Goal: Task Accomplishment & Management: Manage account settings

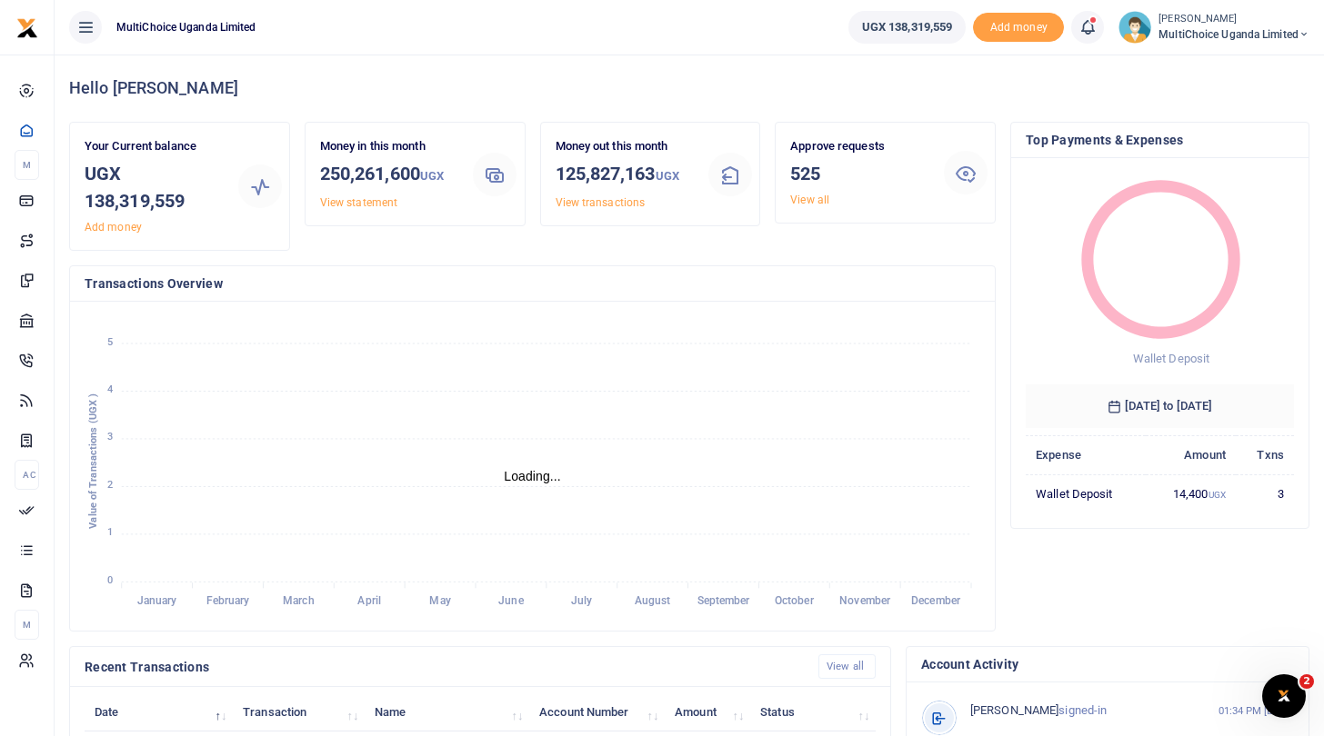
scroll to position [1, 1]
click at [812, 199] on link "View all" at bounding box center [809, 200] width 39 height 13
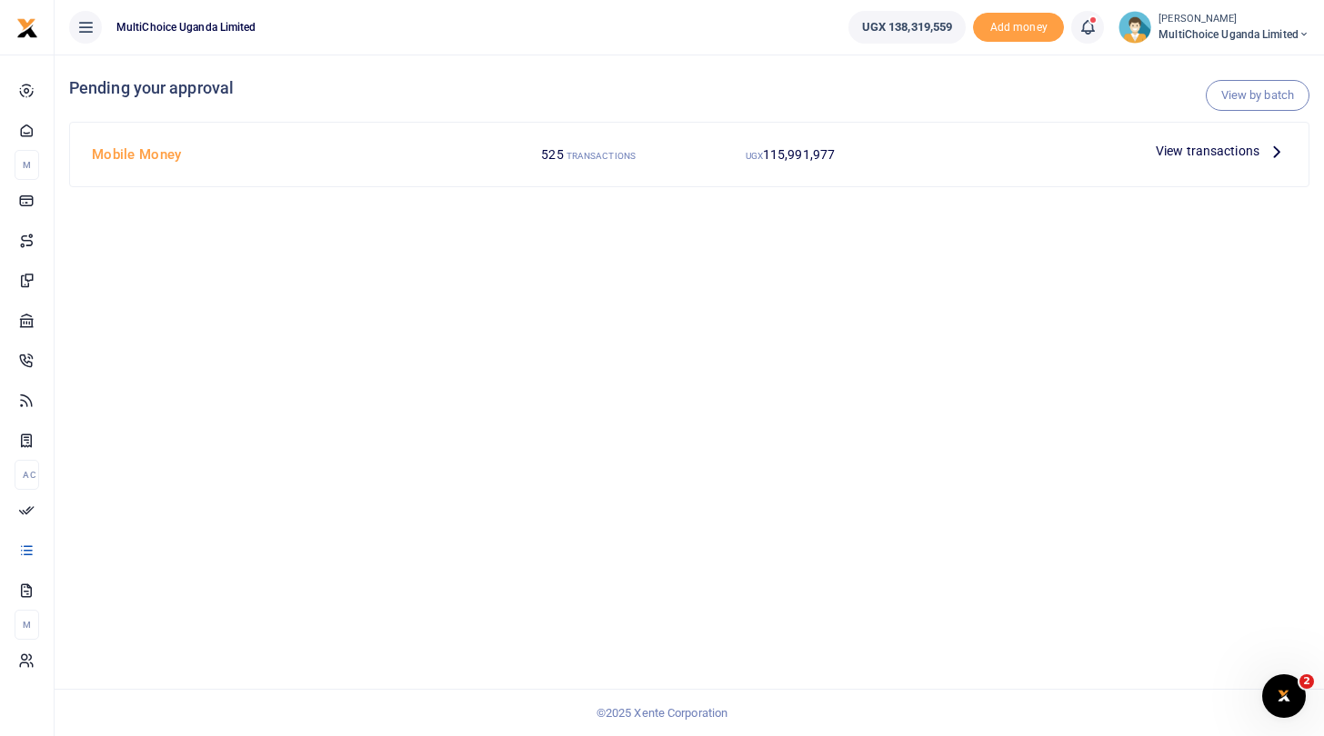
click at [1215, 150] on span "View transactions" at bounding box center [1208, 151] width 104 height 20
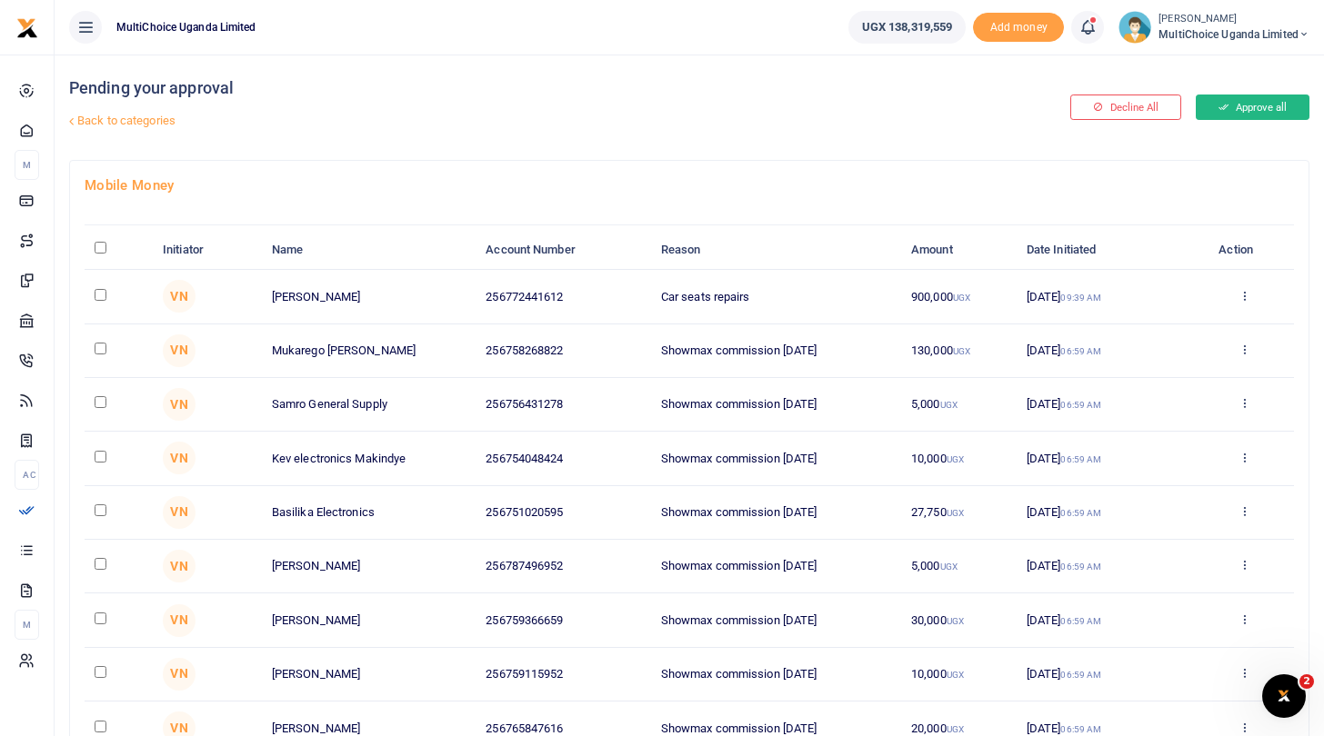
click at [1234, 105] on button "Approve all" at bounding box center [1253, 107] width 114 height 25
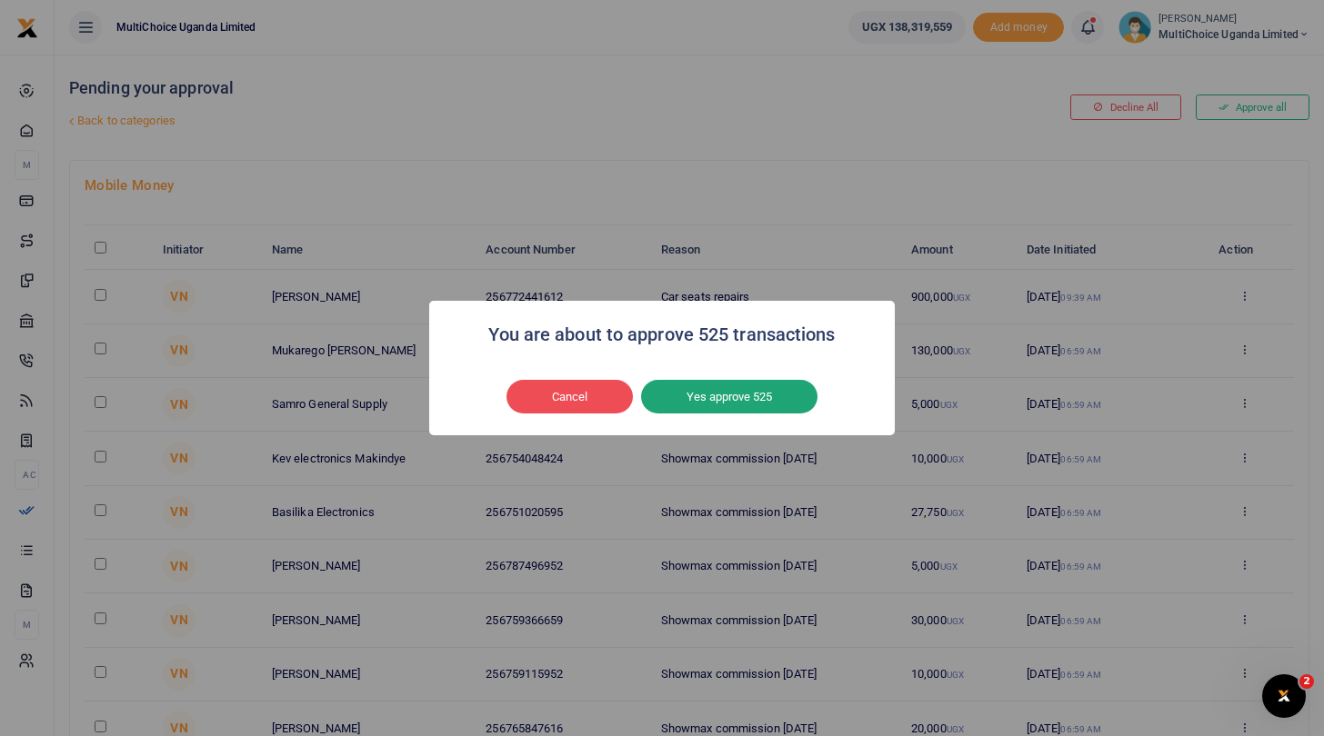
click at [707, 403] on button "Yes approve 525" at bounding box center [729, 397] width 176 height 35
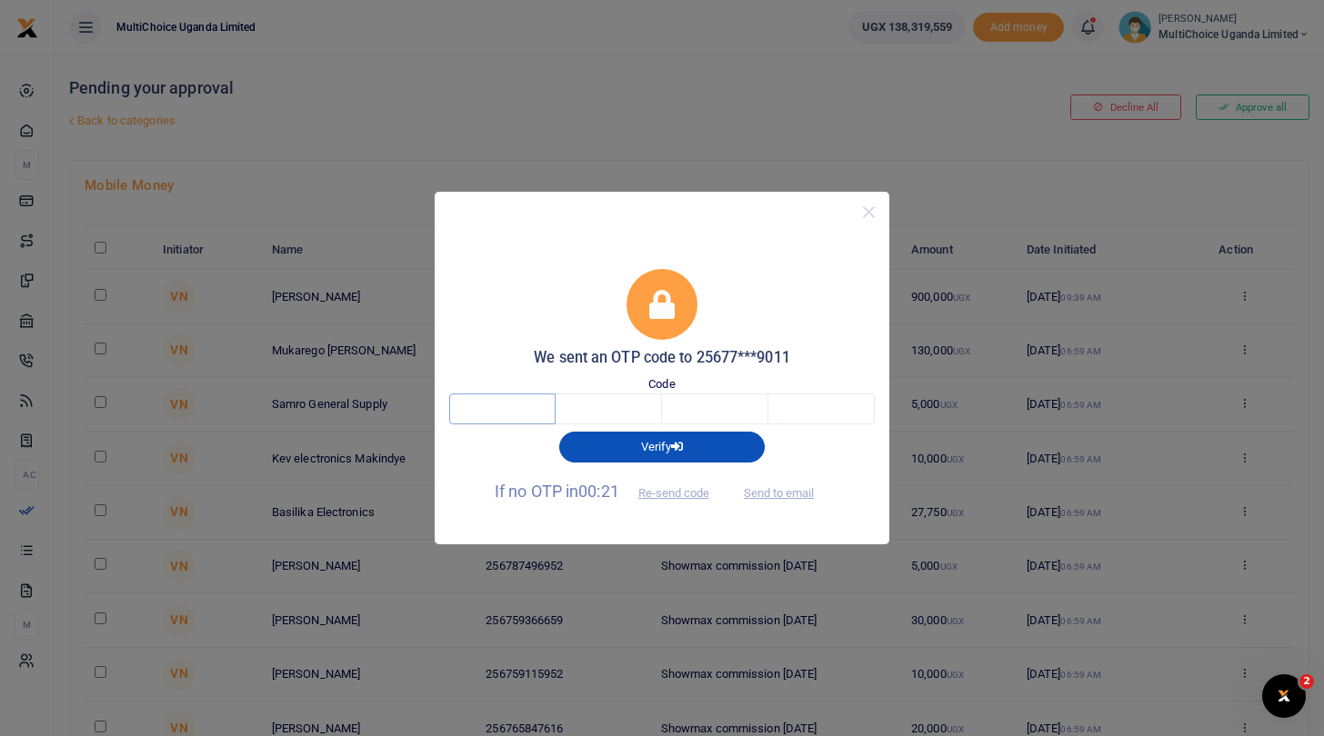
click at [510, 410] on input "text" at bounding box center [502, 409] width 106 height 31
click at [765, 492] on button "Send to email" at bounding box center [778, 492] width 101 height 31
click at [510, 407] on input "text" at bounding box center [502, 409] width 106 height 31
type input "9"
type input "7"
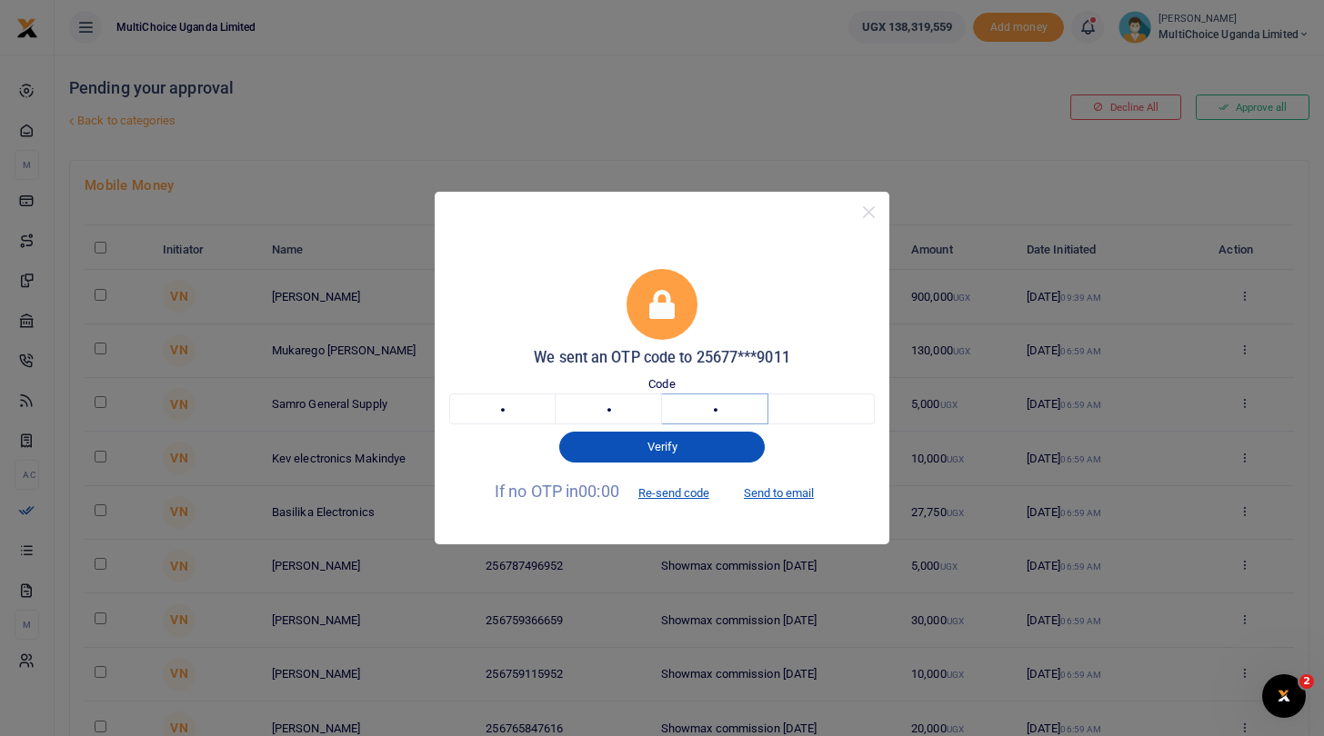
type input "8"
type input "7"
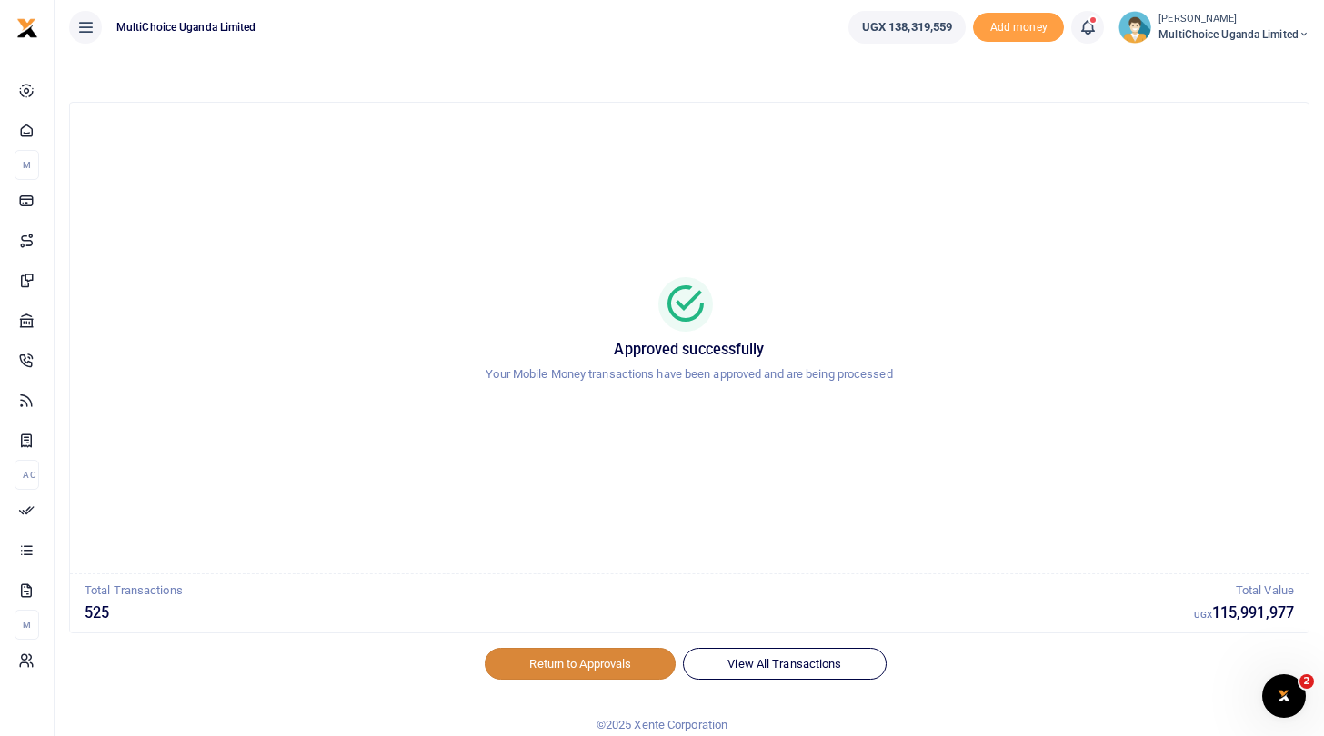
click at [600, 663] on link "Return to Approvals" at bounding box center [580, 663] width 191 height 31
click at [631, 657] on link "Return to Approvals" at bounding box center [580, 663] width 191 height 31
click at [607, 665] on link "Return to Approvals" at bounding box center [580, 663] width 191 height 31
click at [1227, 34] on span "MultiChoice Uganda Limited" at bounding box center [1233, 34] width 151 height 16
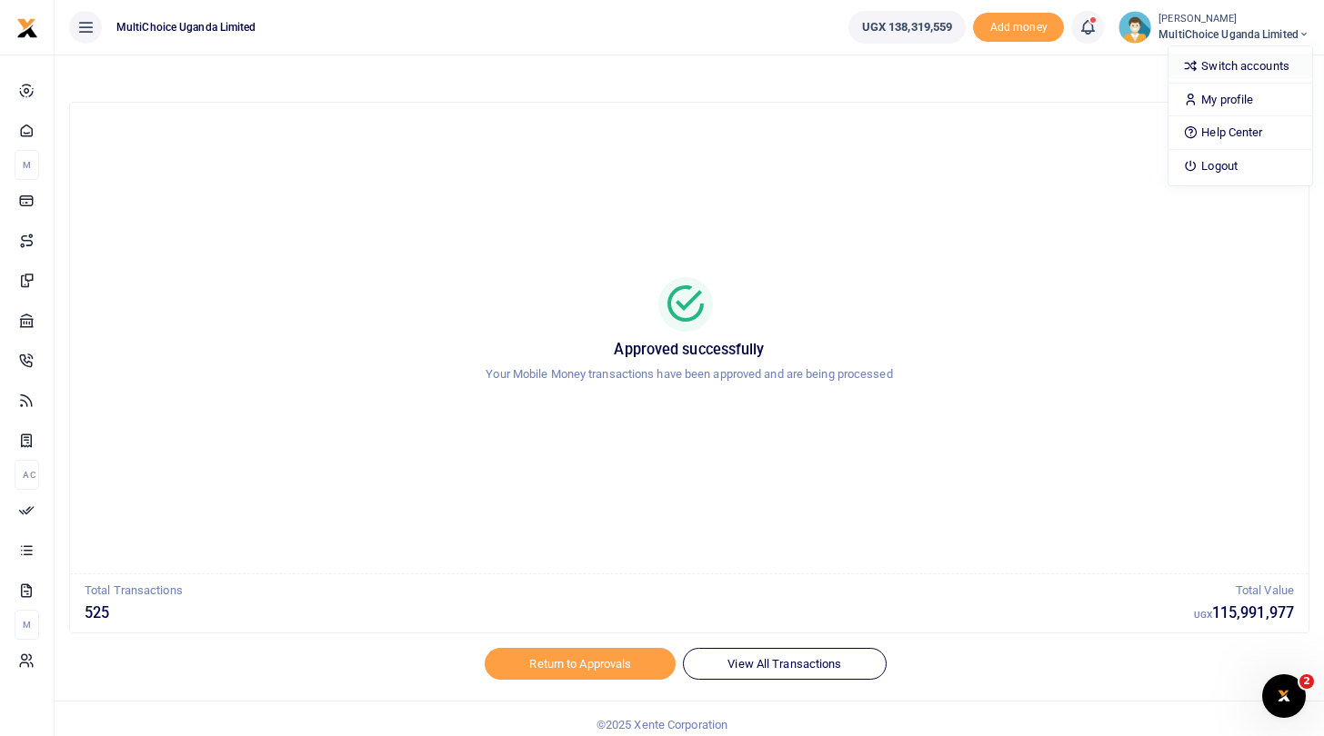
click at [1226, 59] on link "Switch accounts" at bounding box center [1240, 66] width 144 height 25
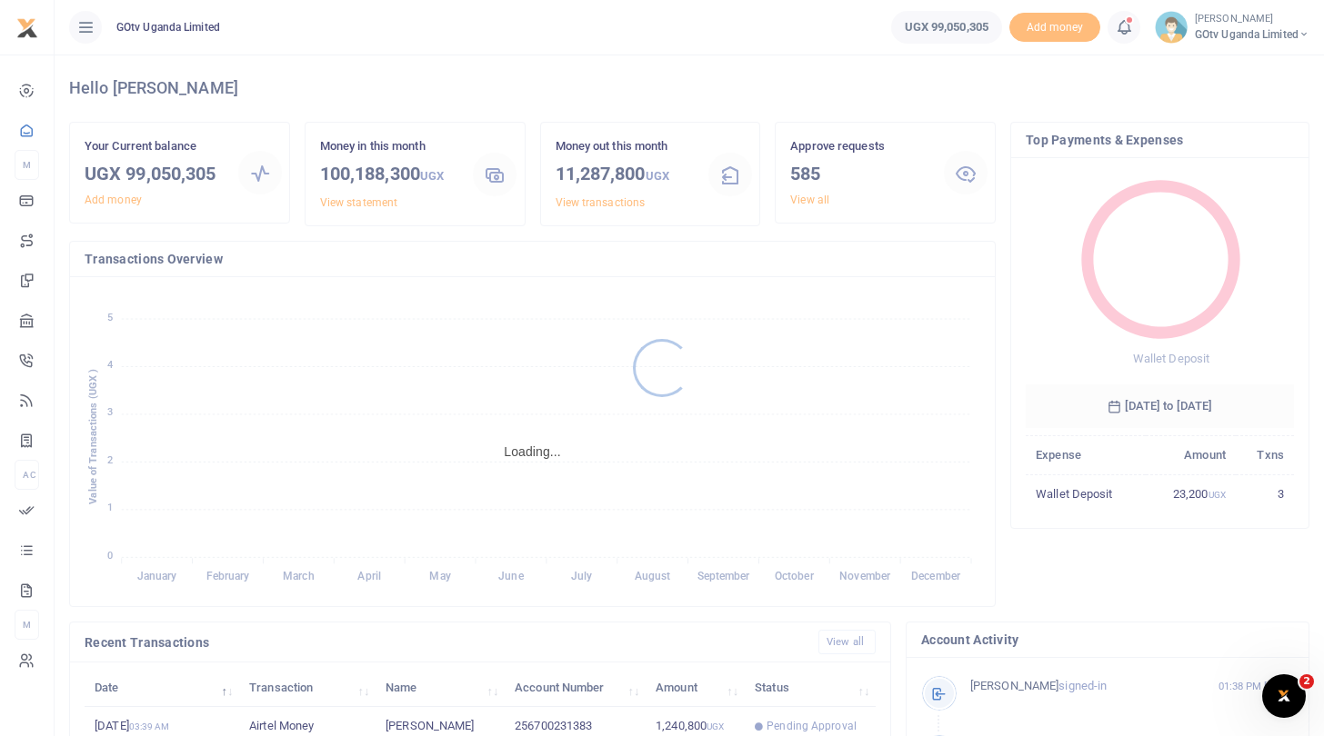
scroll to position [1, 1]
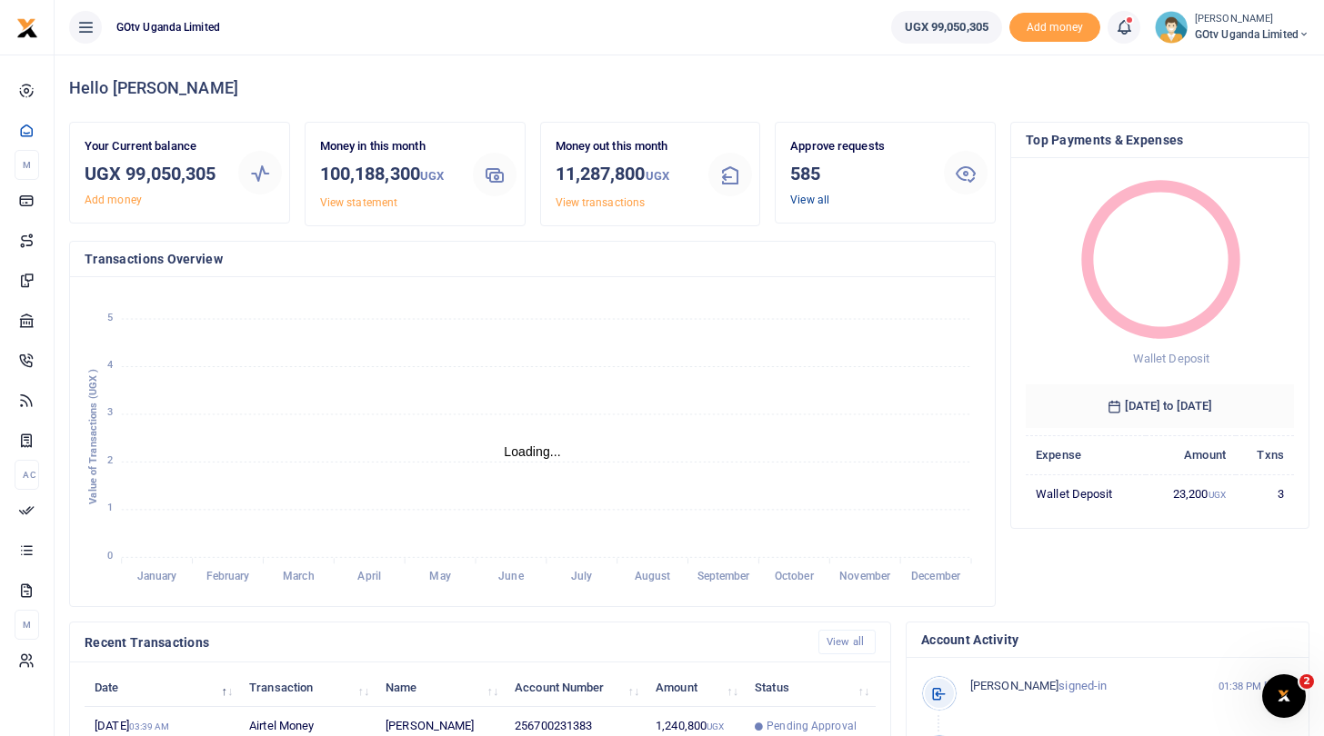
click at [811, 198] on link "View all" at bounding box center [809, 200] width 39 height 13
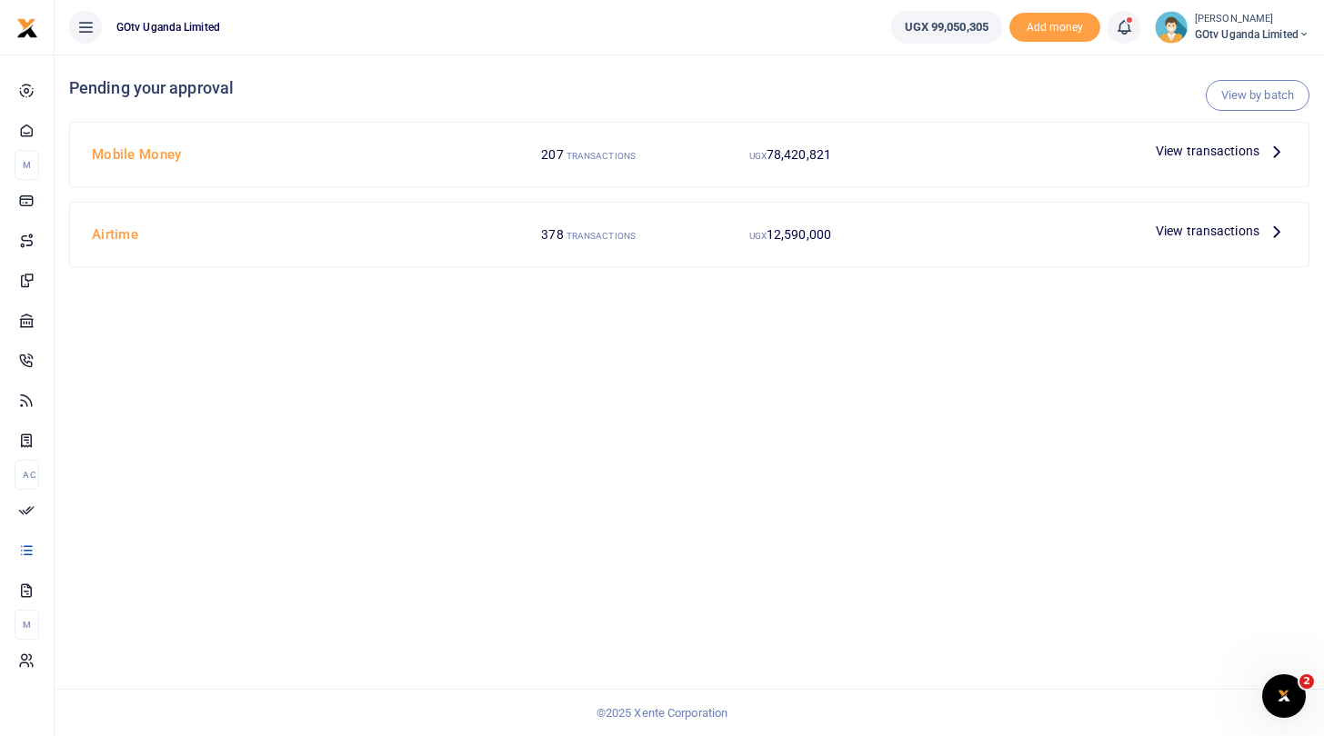
click at [1222, 151] on span "View transactions" at bounding box center [1208, 151] width 104 height 20
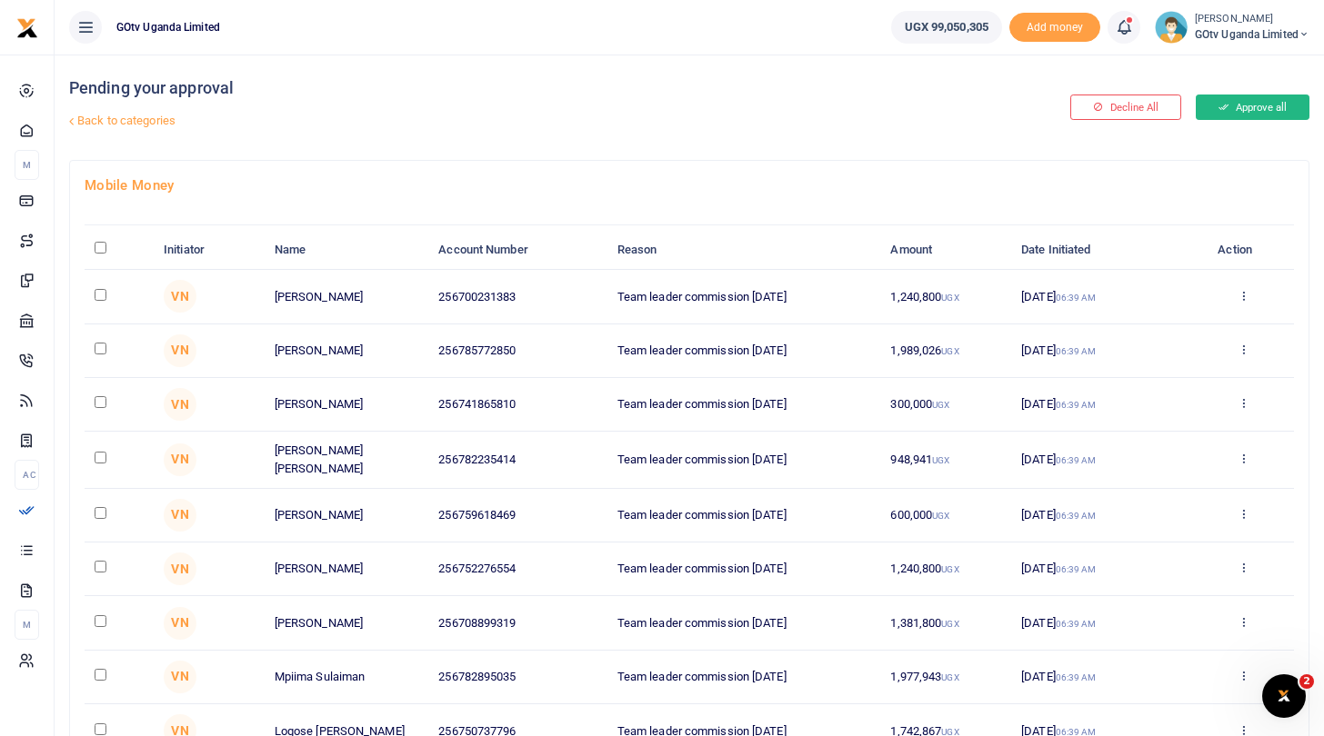
click at [1232, 101] on button "Approve all" at bounding box center [1253, 107] width 114 height 25
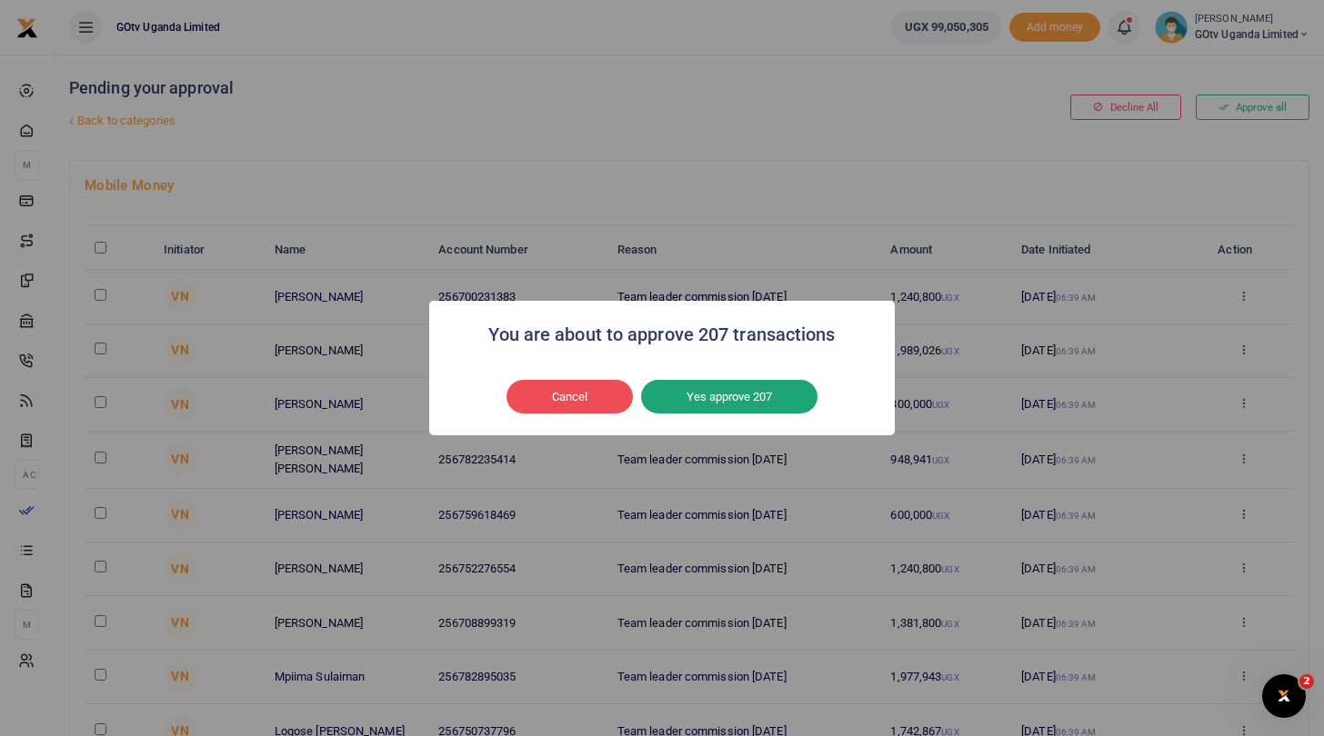
click at [782, 403] on button "Yes approve 207" at bounding box center [729, 397] width 176 height 35
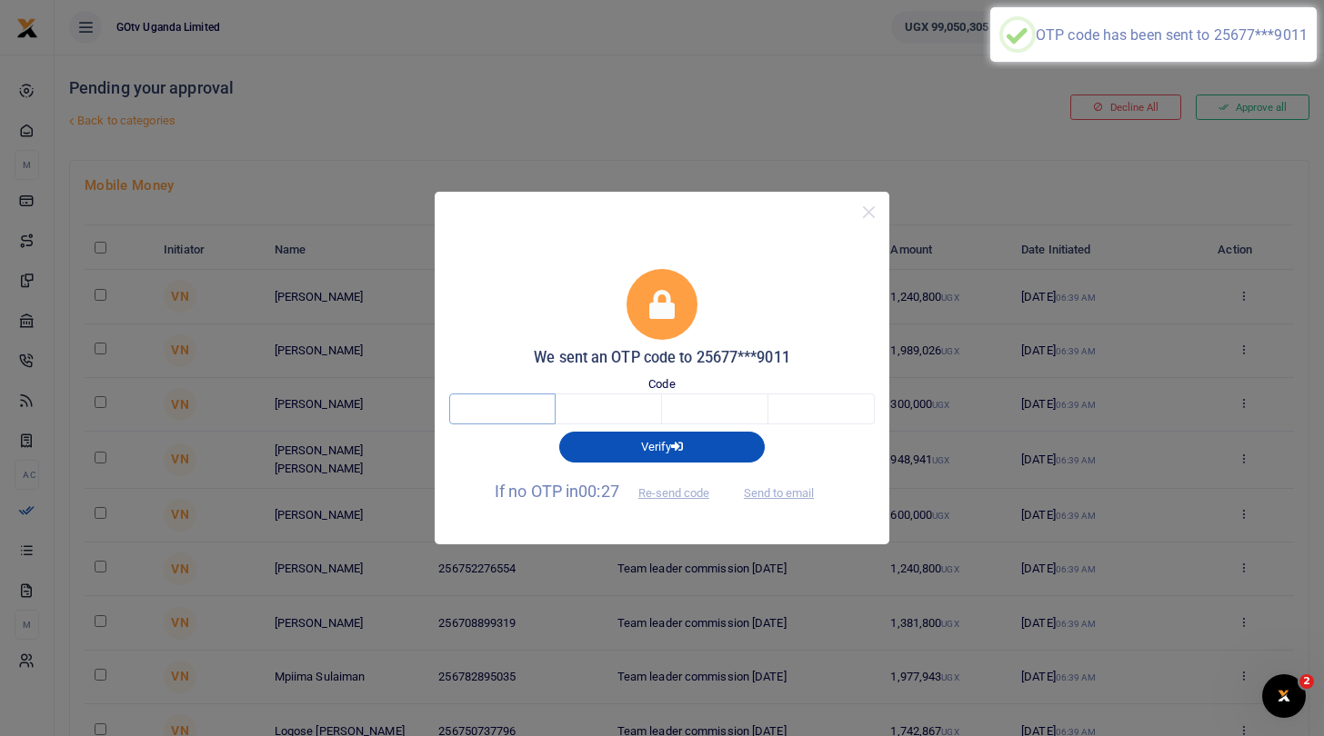
click at [519, 408] on input "text" at bounding box center [502, 409] width 106 height 31
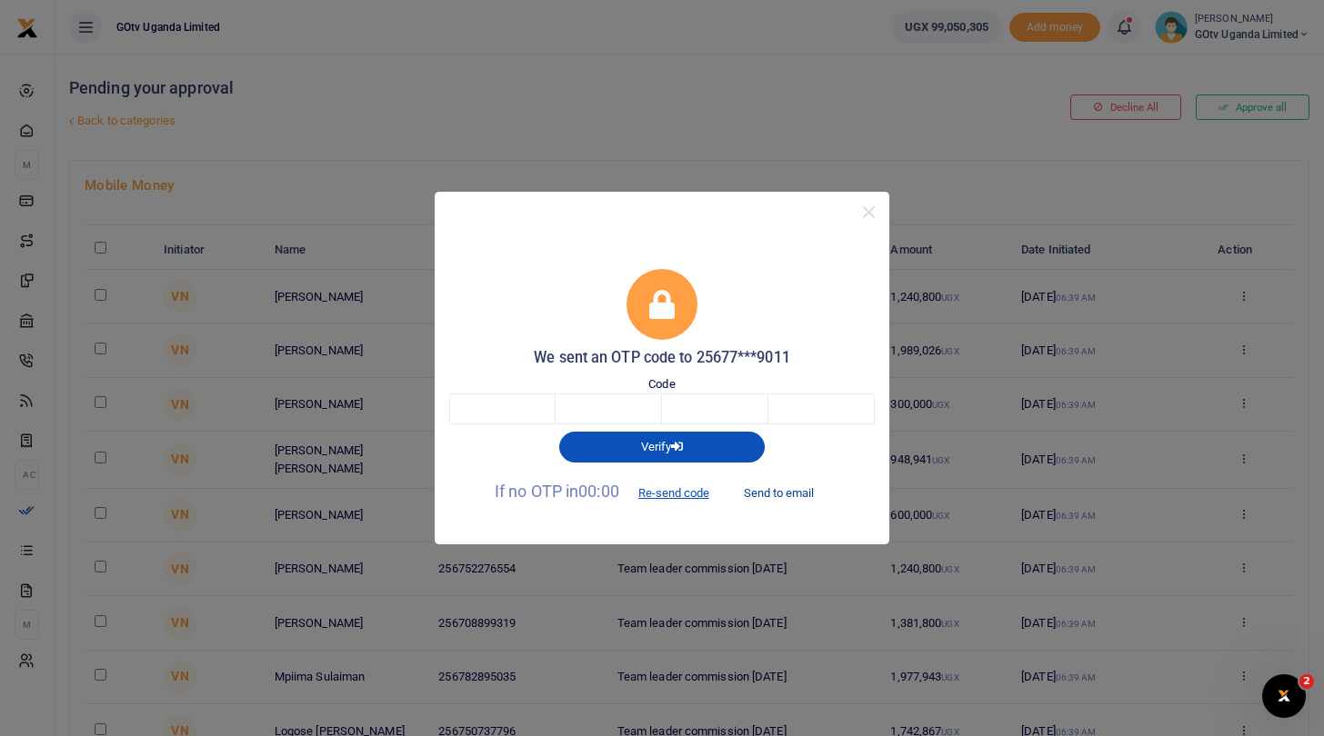
click at [761, 487] on button "Send to email" at bounding box center [778, 492] width 101 height 31
click at [522, 409] on input "text" at bounding box center [502, 409] width 106 height 31
type input "2"
type input "7"
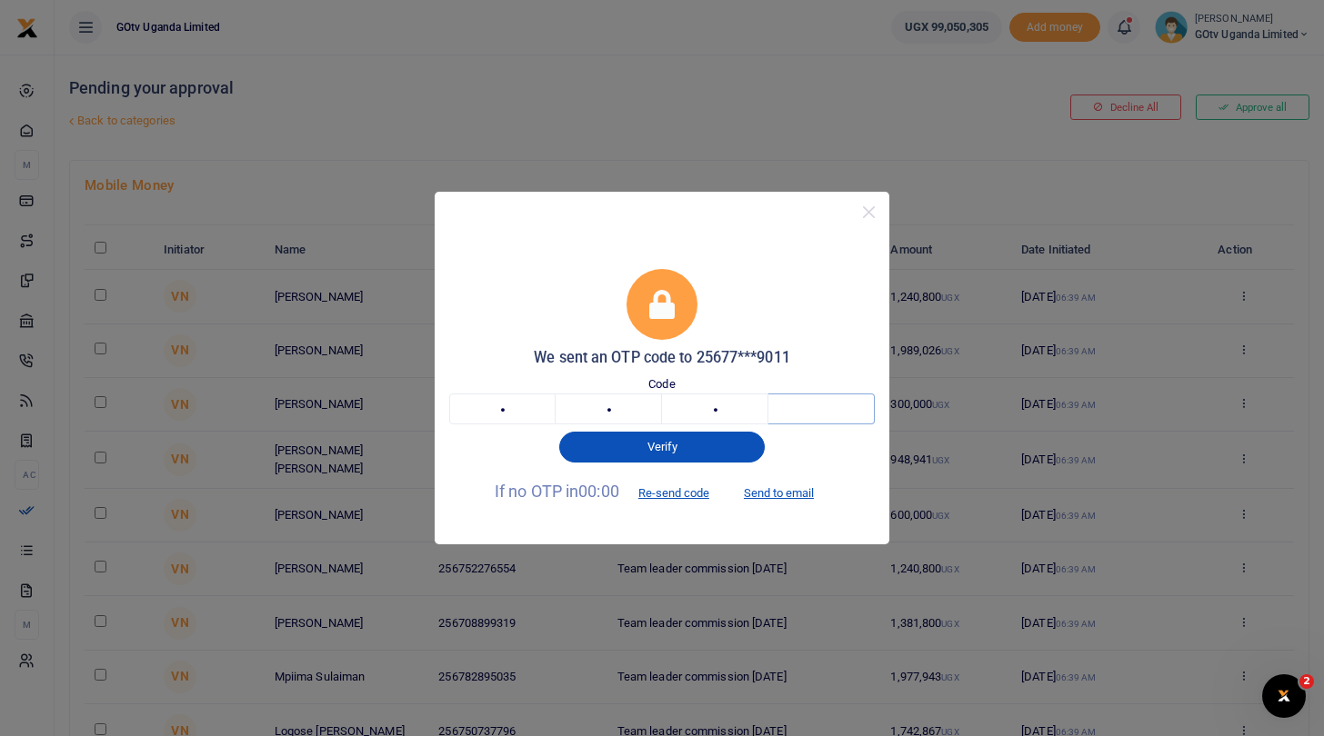
type input "8"
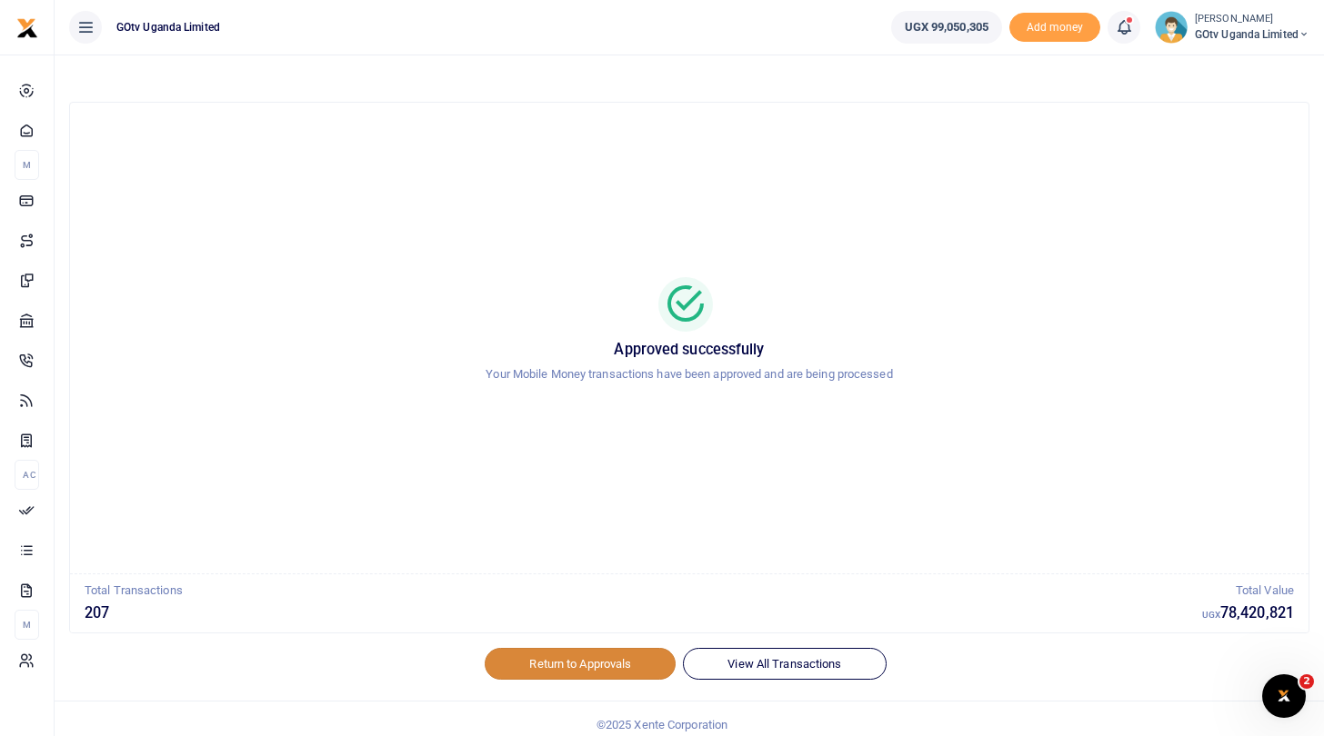
click at [573, 663] on link "Return to Approvals" at bounding box center [580, 663] width 191 height 31
click at [605, 653] on link "Return to Approvals" at bounding box center [580, 663] width 191 height 31
click at [1236, 27] on span "GOtv Uganda Limited" at bounding box center [1252, 34] width 115 height 16
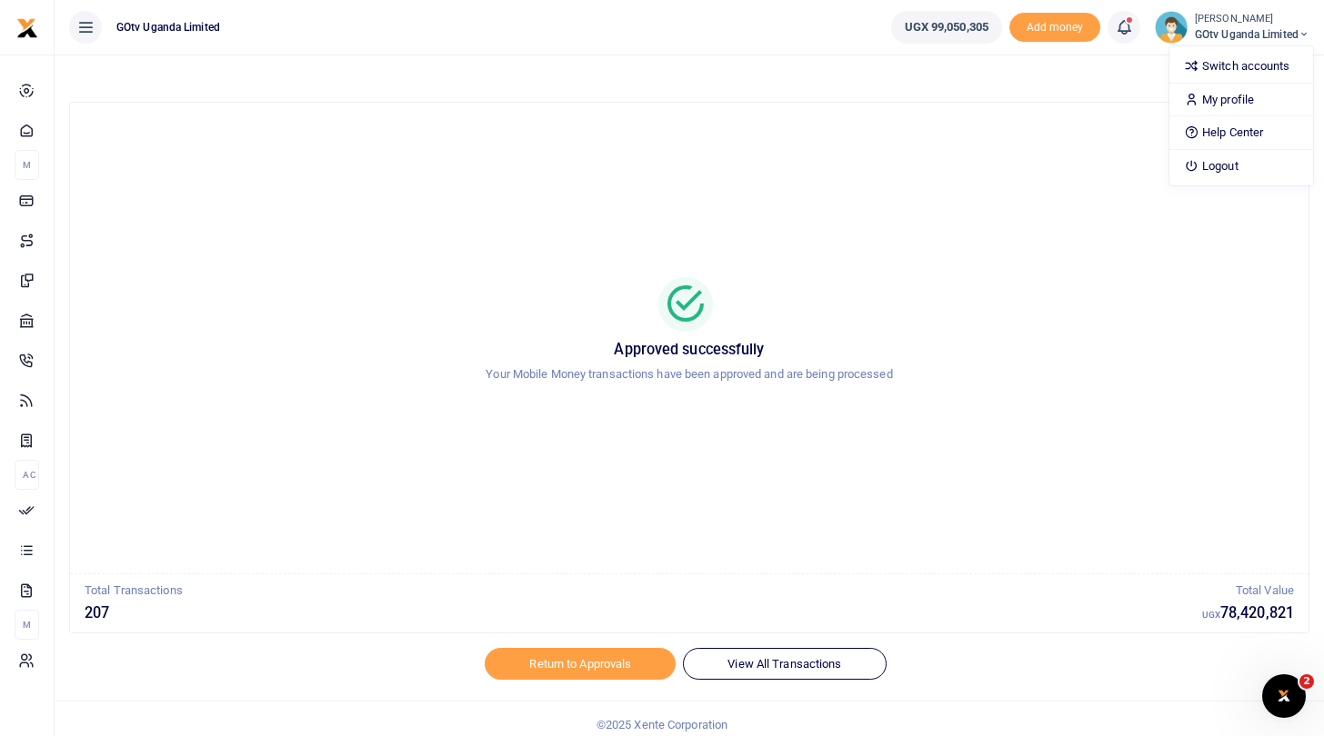
click at [1044, 195] on div "Approved successfully Your Mobile Money transactions have been approved and are…" at bounding box center [689, 338] width 1195 height 442
click at [502, 507] on div "Approved successfully Your Mobile Money transactions have been approved and are…" at bounding box center [689, 338] width 1195 height 442
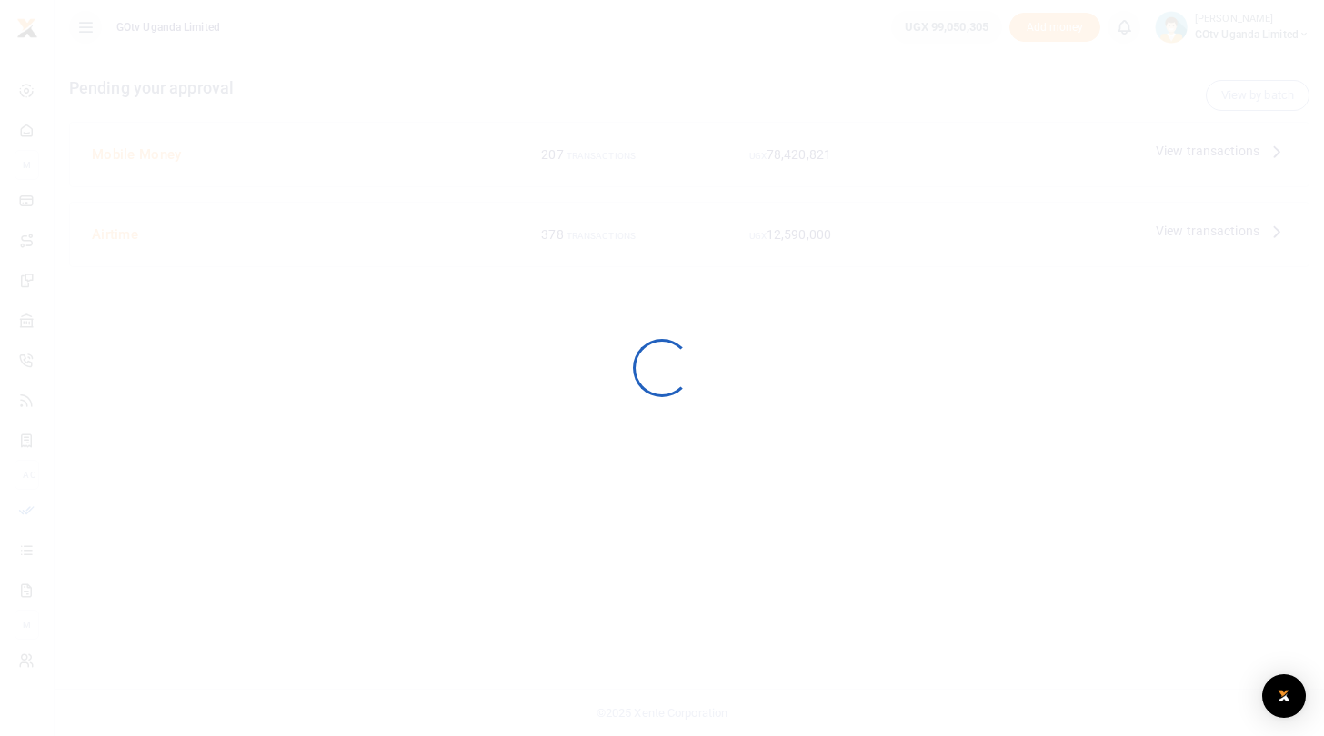
click at [551, 661] on div at bounding box center [662, 368] width 1324 height 736
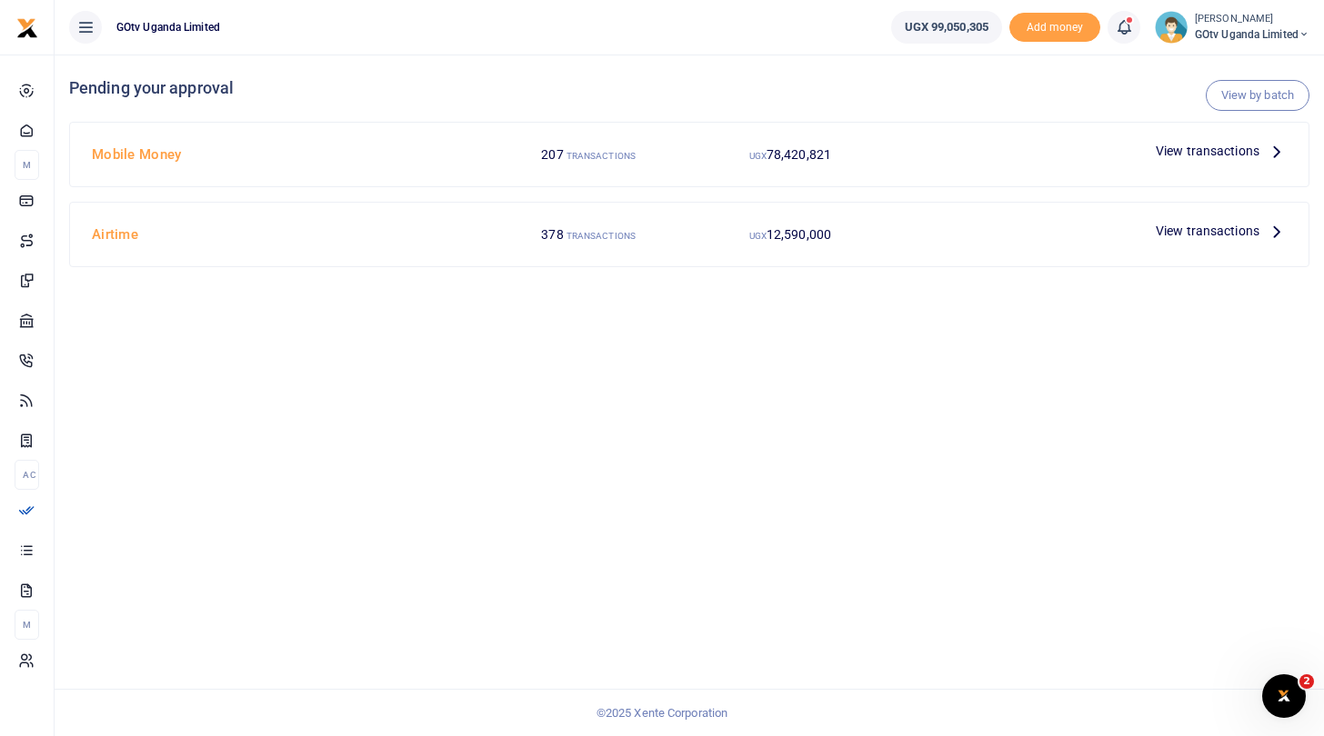
click at [1178, 228] on span "View transactions" at bounding box center [1208, 231] width 104 height 20
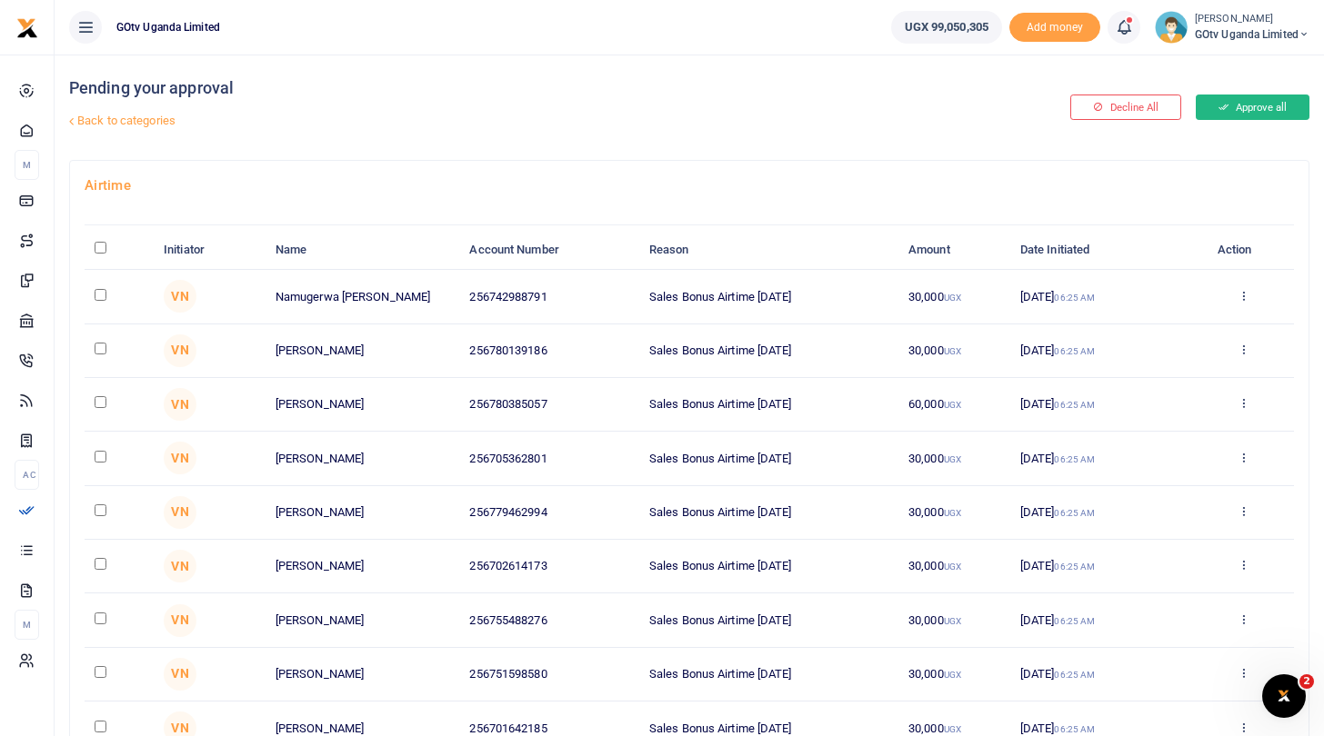
click at [1236, 103] on button "Approve all" at bounding box center [1253, 107] width 114 height 25
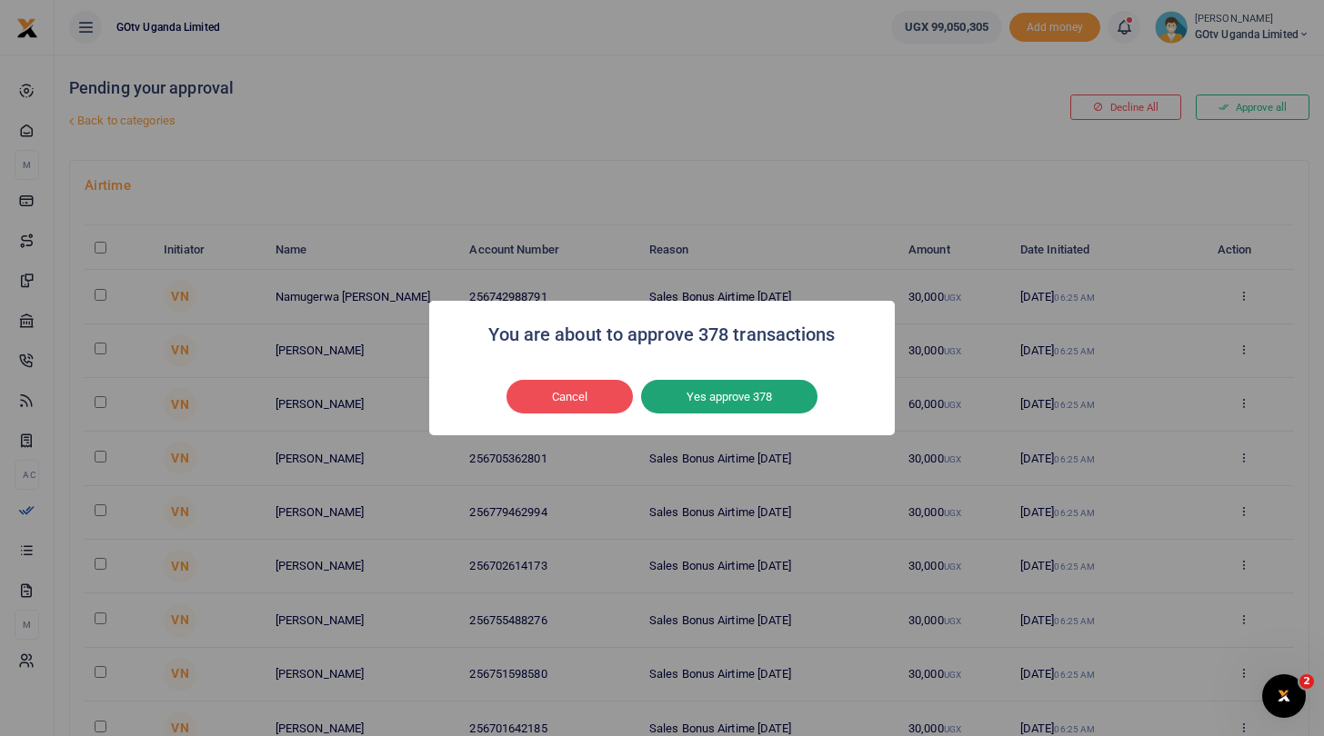
click at [722, 393] on button "Yes approve 378" at bounding box center [729, 397] width 176 height 35
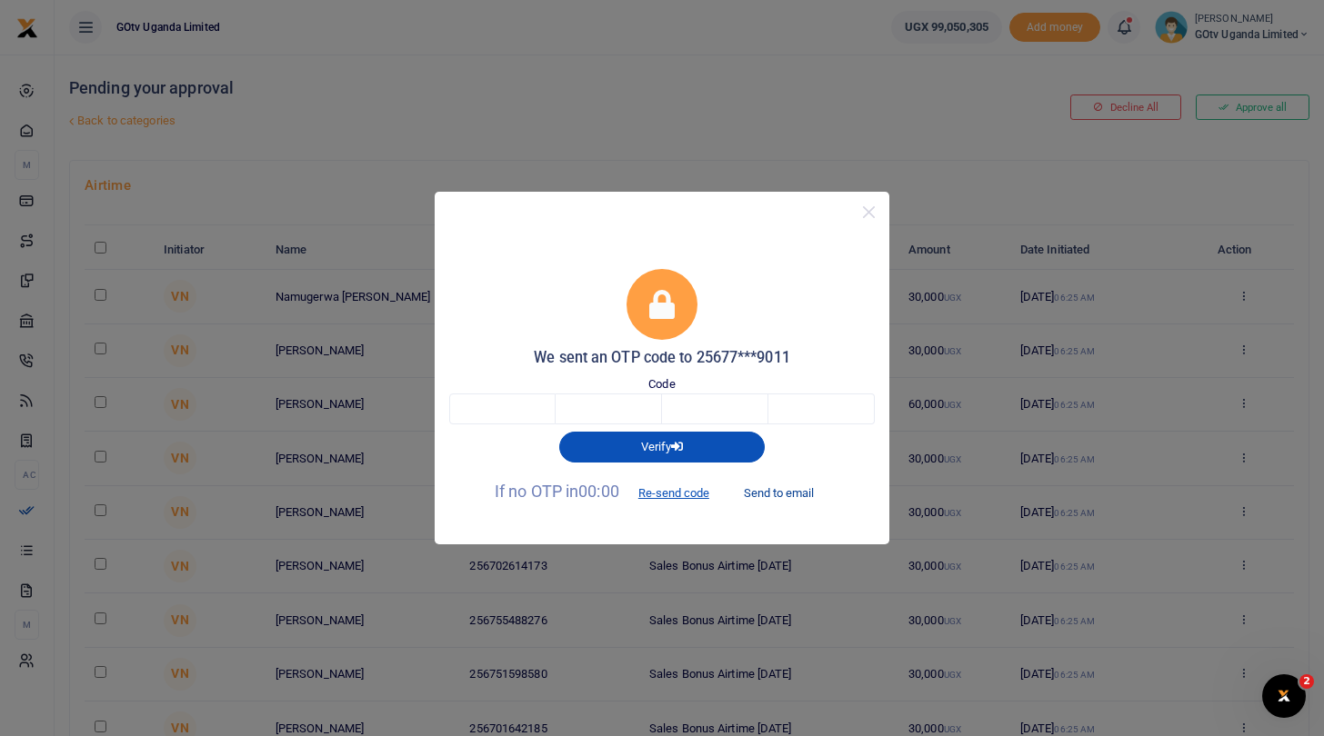
click at [801, 489] on button "Send to email" at bounding box center [778, 492] width 101 height 31
click at [488, 405] on input "text" at bounding box center [502, 409] width 106 height 31
type input "3"
type input "1"
type input "8"
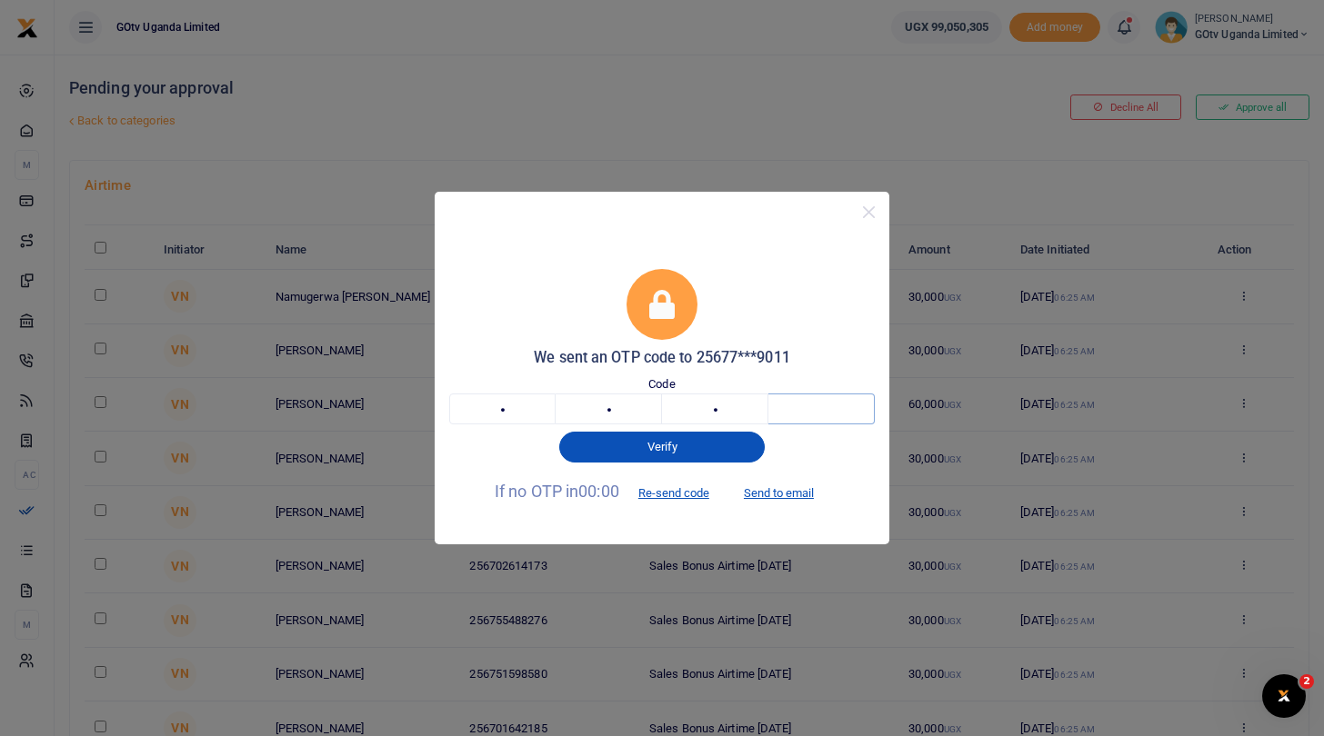
type input "1"
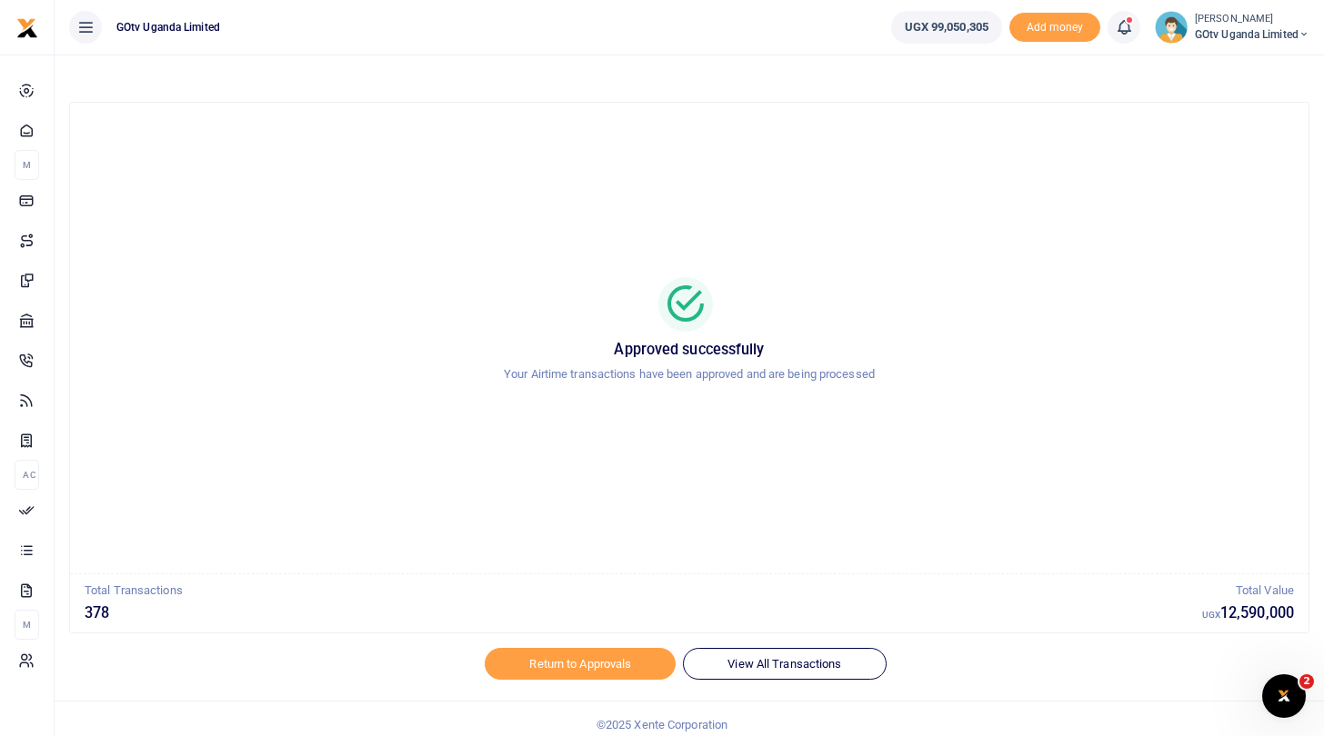
click at [1208, 29] on span "GOtv Uganda Limited" at bounding box center [1252, 34] width 115 height 16
click at [1215, 62] on link "Switch accounts" at bounding box center [1241, 66] width 144 height 25
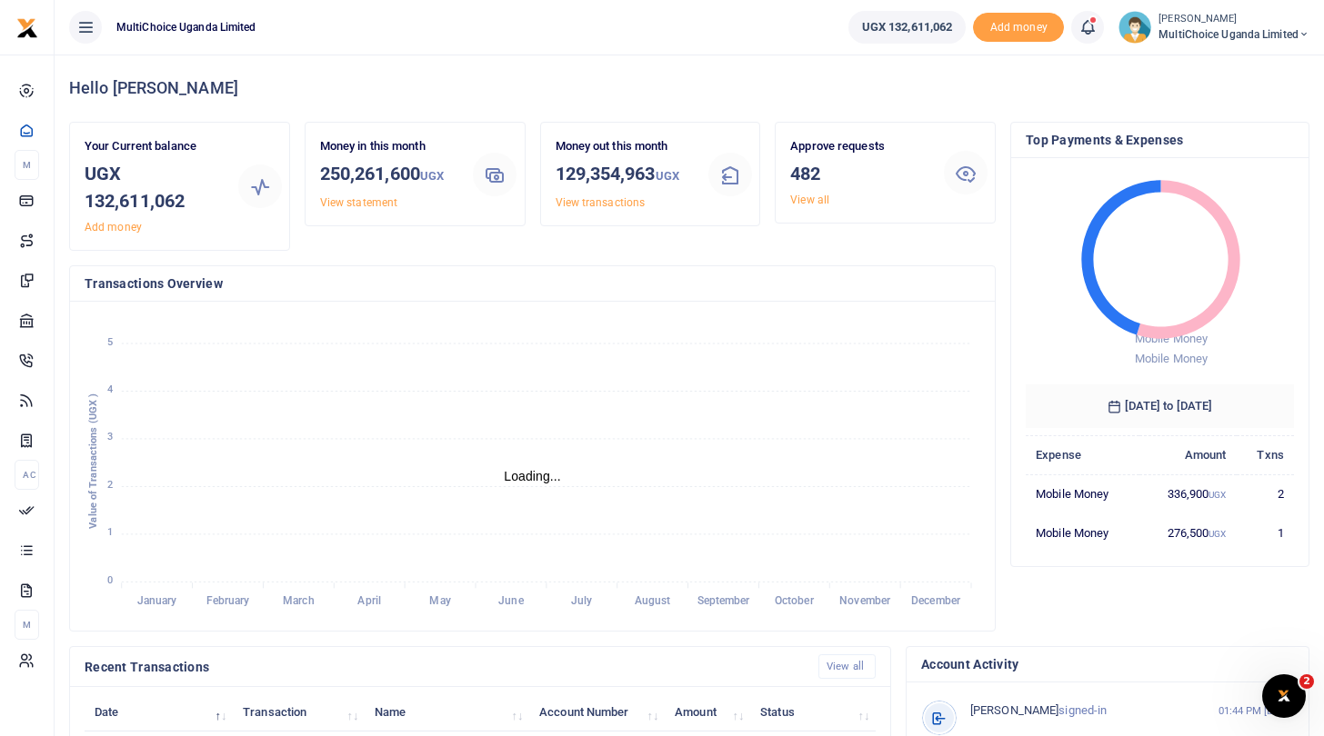
scroll to position [1, 1]
click at [1212, 33] on span "MultiChoice Uganda Limited" at bounding box center [1233, 34] width 151 height 16
click at [1228, 66] on link "Switch accounts" at bounding box center [1240, 66] width 144 height 25
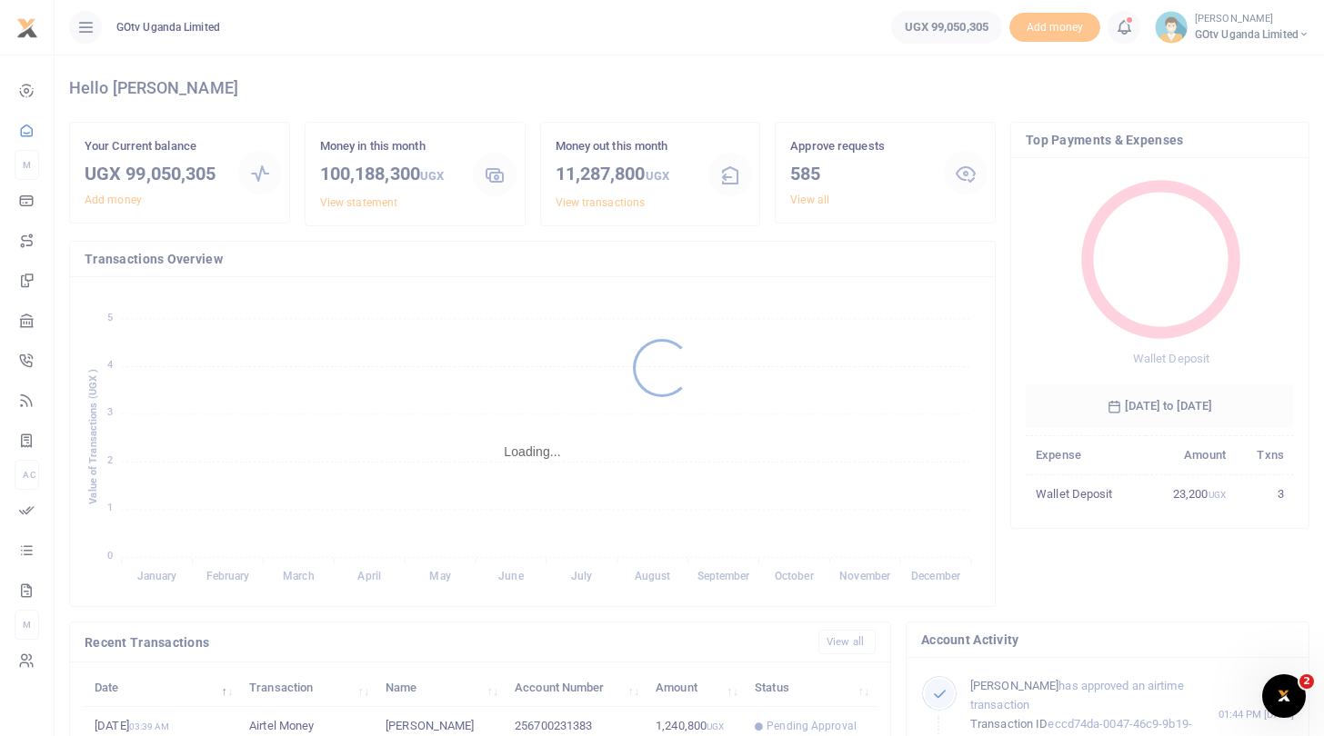
scroll to position [1, 1]
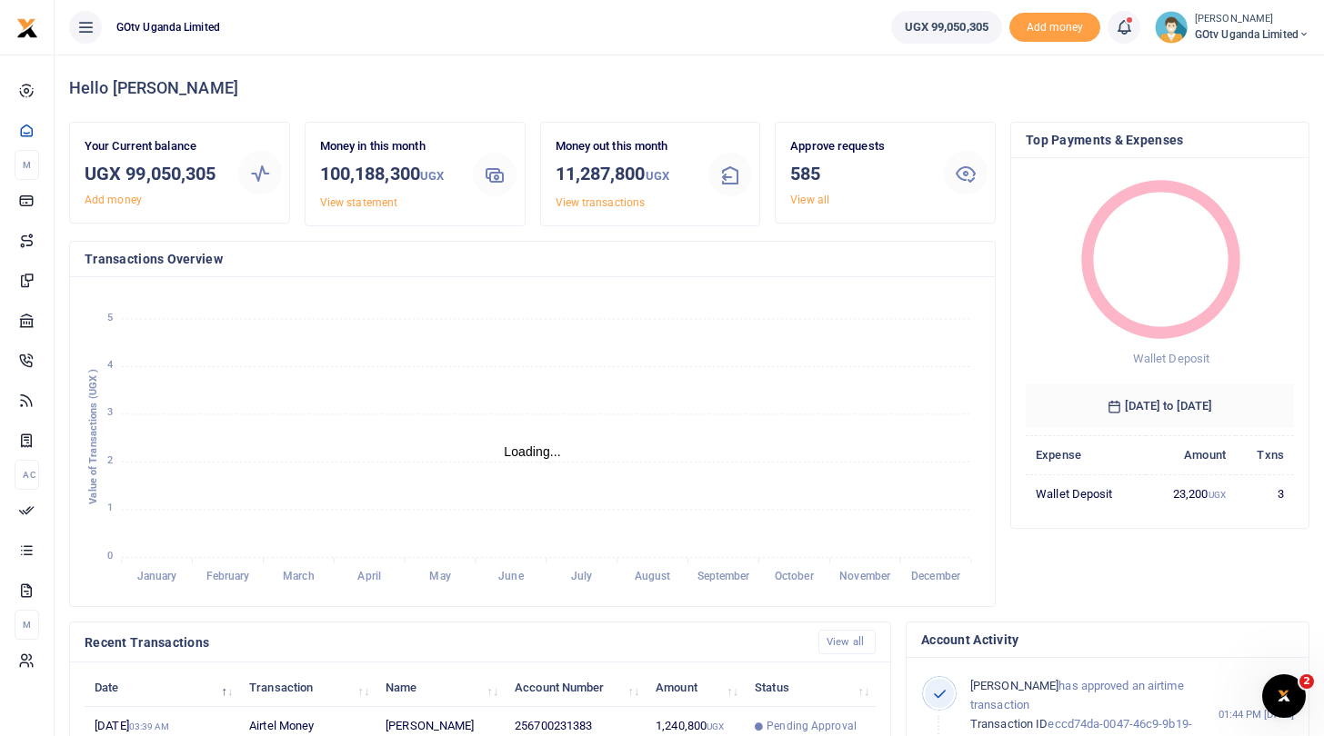
click at [1227, 31] on span "GOtv Uganda Limited" at bounding box center [1252, 34] width 115 height 16
click at [1206, 160] on link "Logout" at bounding box center [1241, 166] width 144 height 25
